Goal: Information Seeking & Learning: Learn about a topic

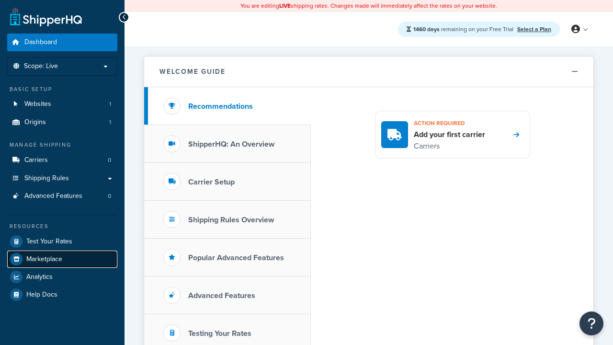
click at [44, 259] on span "Marketplace" at bounding box center [44, 259] width 36 height 8
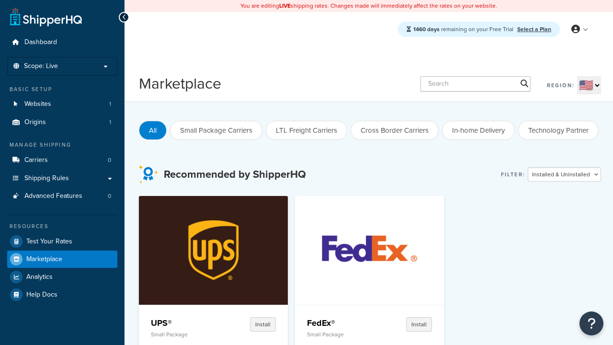
click at [182, 334] on p "Small Package" at bounding box center [183, 334] width 64 height 7
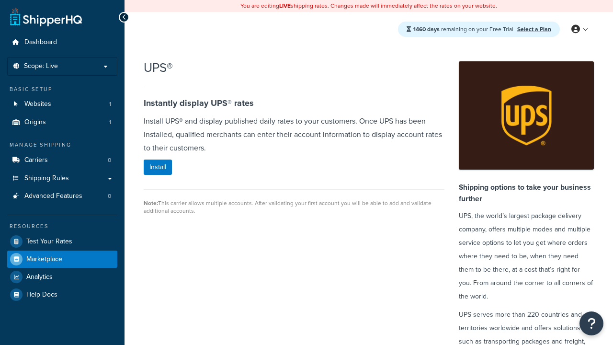
click at [44, 259] on span "Marketplace" at bounding box center [44, 259] width 36 height 8
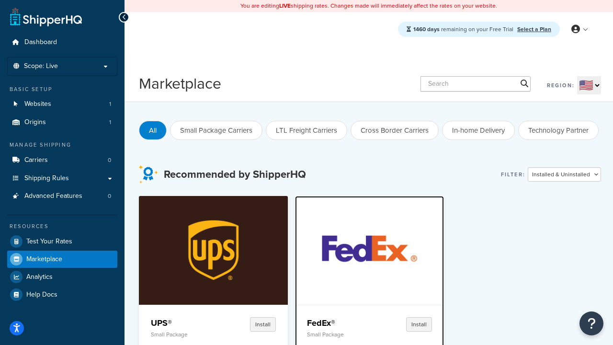
click at [339, 331] on p "Small Package" at bounding box center [339, 334] width 64 height 7
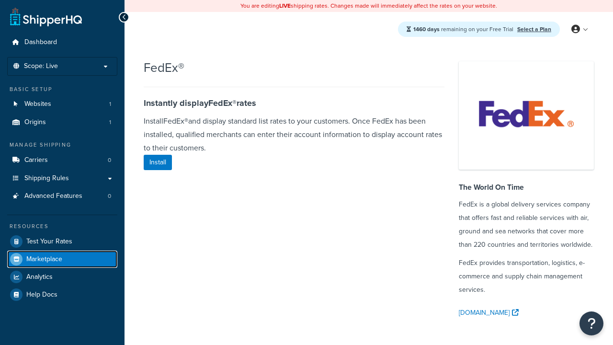
click at [44, 259] on span "Marketplace" at bounding box center [44, 259] width 36 height 8
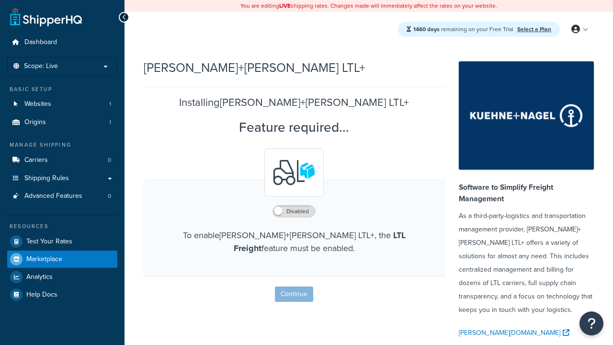
click at [44, 259] on span "Marketplace" at bounding box center [44, 259] width 36 height 8
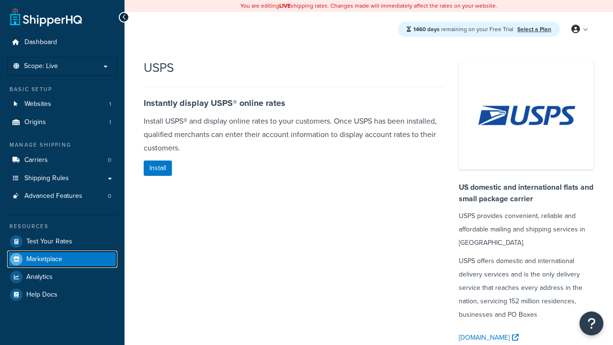
click at [44, 259] on span "Marketplace" at bounding box center [44, 259] width 36 height 8
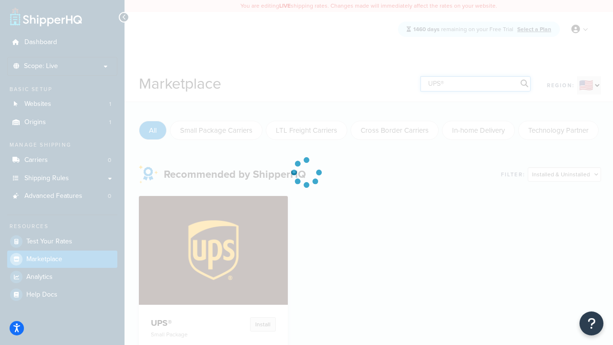
type input "UPS®"
click at [182, 322] on h4 "UPS®" at bounding box center [183, 322] width 64 height 11
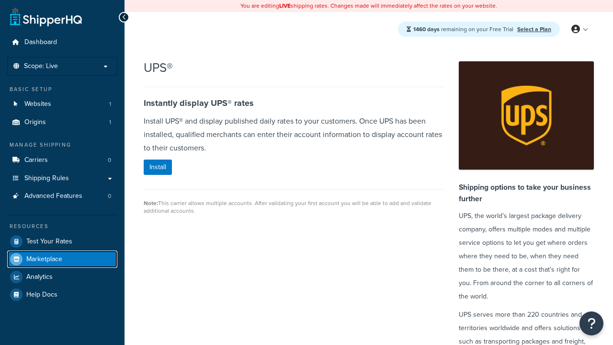
click at [44, 259] on span "Marketplace" at bounding box center [44, 259] width 36 height 8
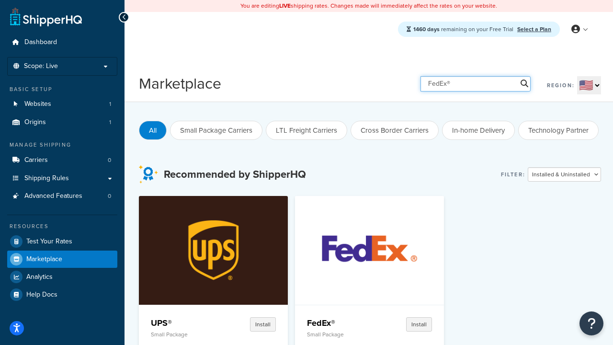
type input "FedEx®"
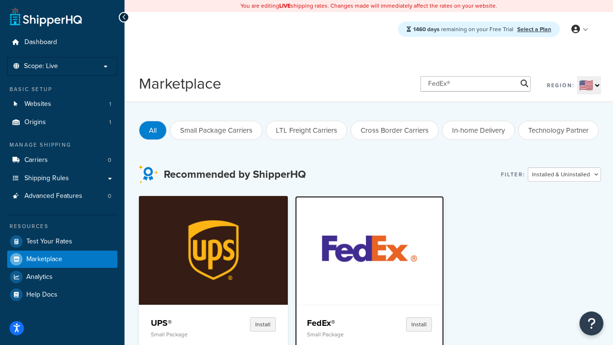
click at [307, 322] on h4 "FedEx®" at bounding box center [339, 322] width 64 height 11
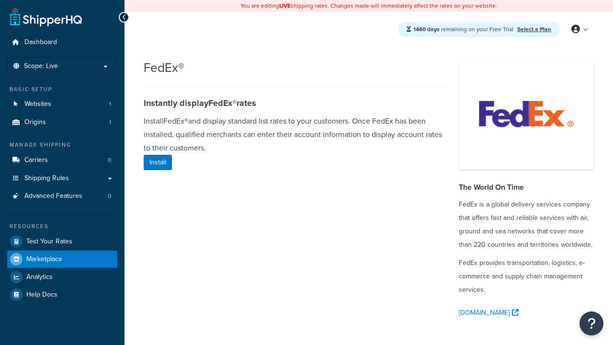
click at [44, 259] on span "Marketplace" at bounding box center [44, 259] width 36 height 8
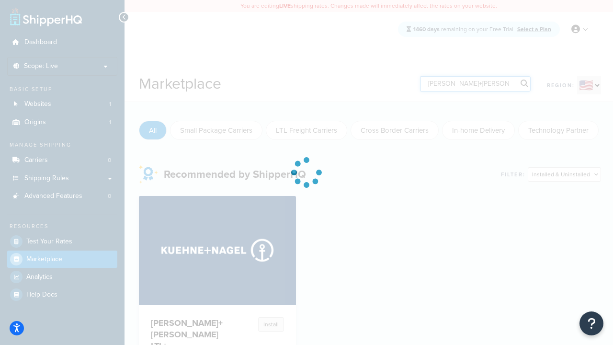
type input "[PERSON_NAME]+[PERSON_NAME] LTL+"
click at [182, 328] on h4 "[PERSON_NAME]+[PERSON_NAME] LTL+" at bounding box center [187, 334] width 72 height 34
